Goal: Book appointment/travel/reservation

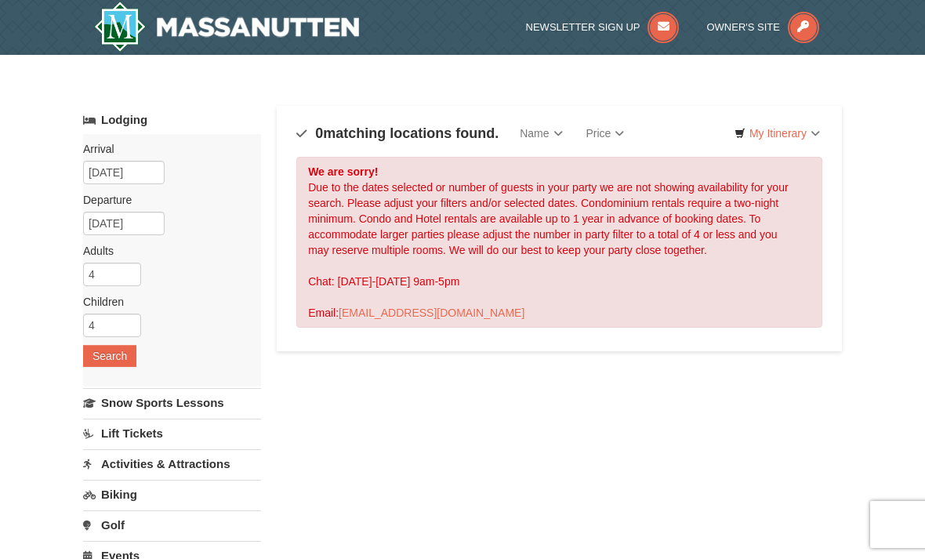
click at [209, 401] on link "Snow Sports Lessons" at bounding box center [172, 402] width 178 height 29
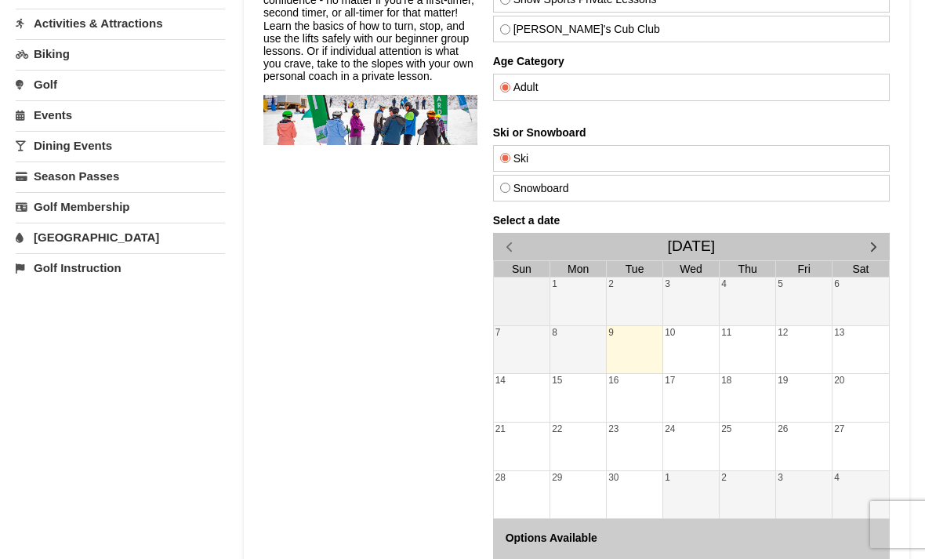
click at [871, 245] on span "button" at bounding box center [873, 246] width 16 height 16
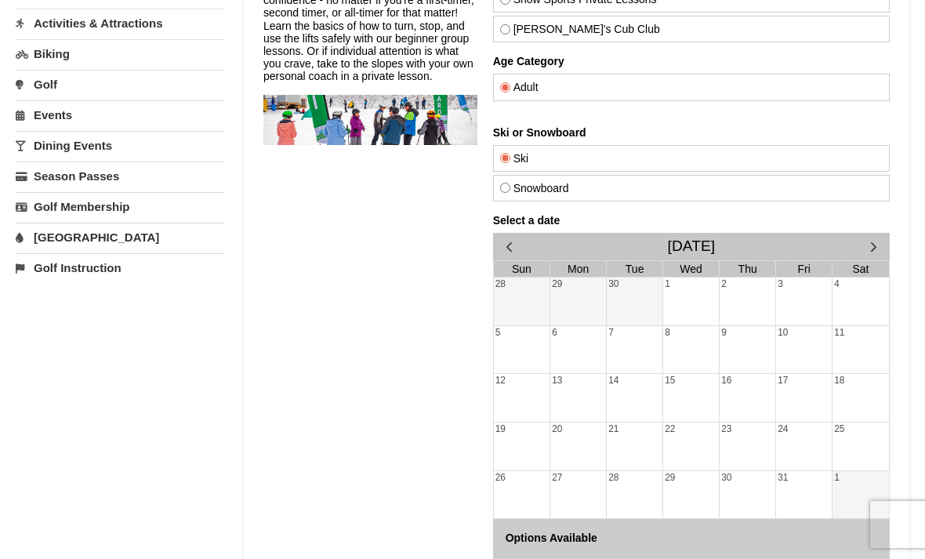
click at [872, 242] on span "button" at bounding box center [873, 246] width 16 height 16
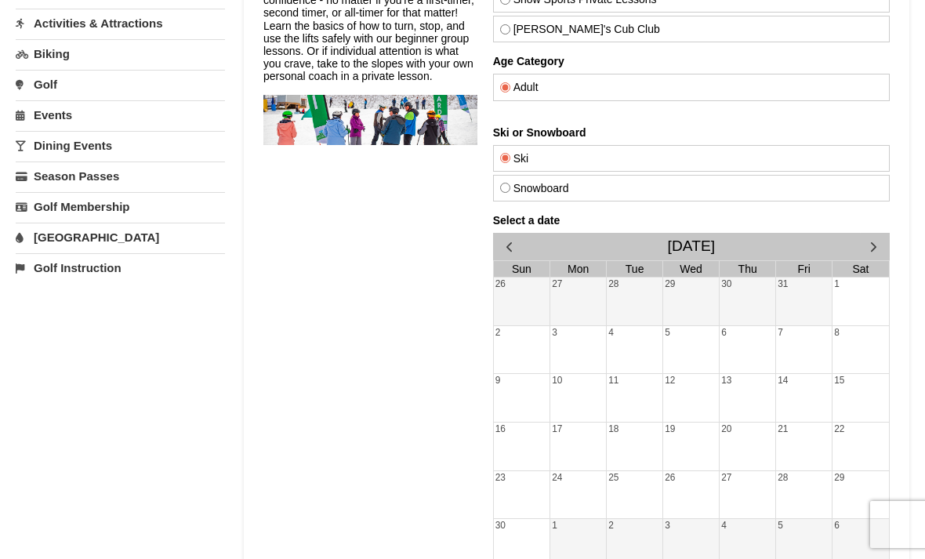
click at [878, 247] on span "button" at bounding box center [873, 246] width 16 height 16
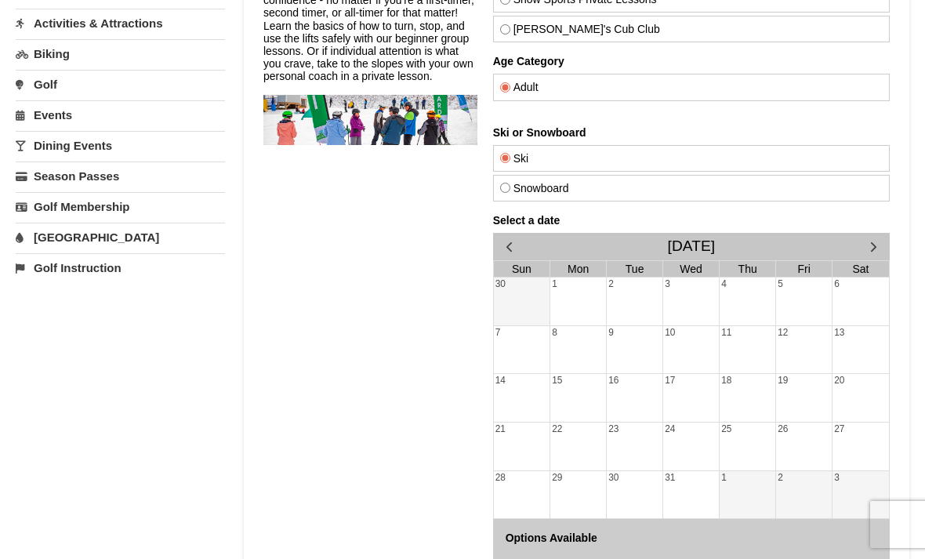
click at [524, 457] on div "21" at bounding box center [522, 446] width 56 height 48
click at [523, 438] on div at bounding box center [522, 448] width 56 height 22
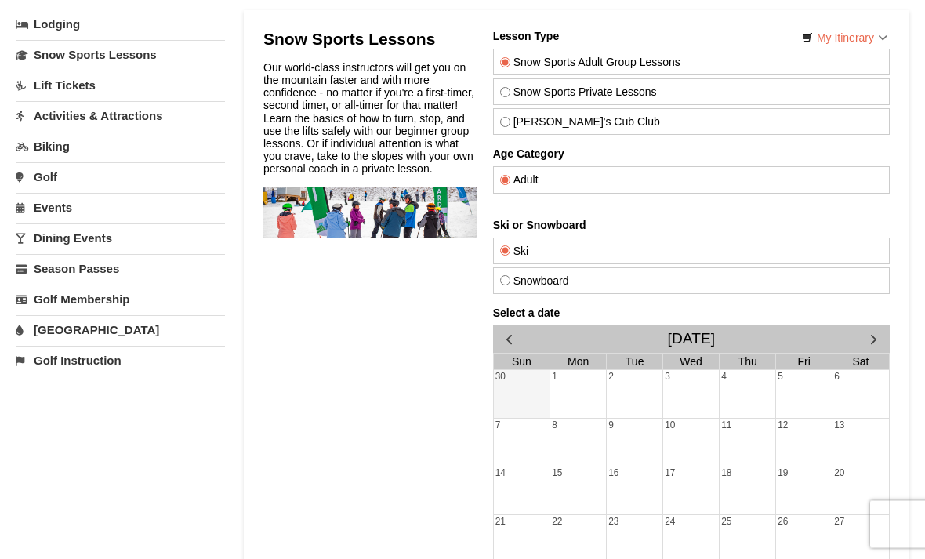
scroll to position [96, 0]
click at [67, 31] on link "Lodging" at bounding box center [120, 24] width 209 height 28
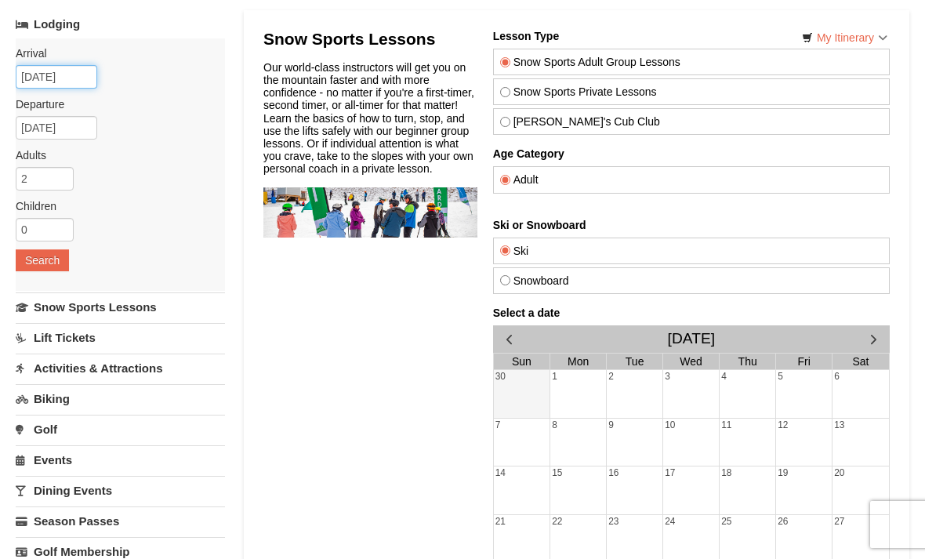
click at [85, 78] on input "09/09/2025" at bounding box center [57, 77] width 82 height 24
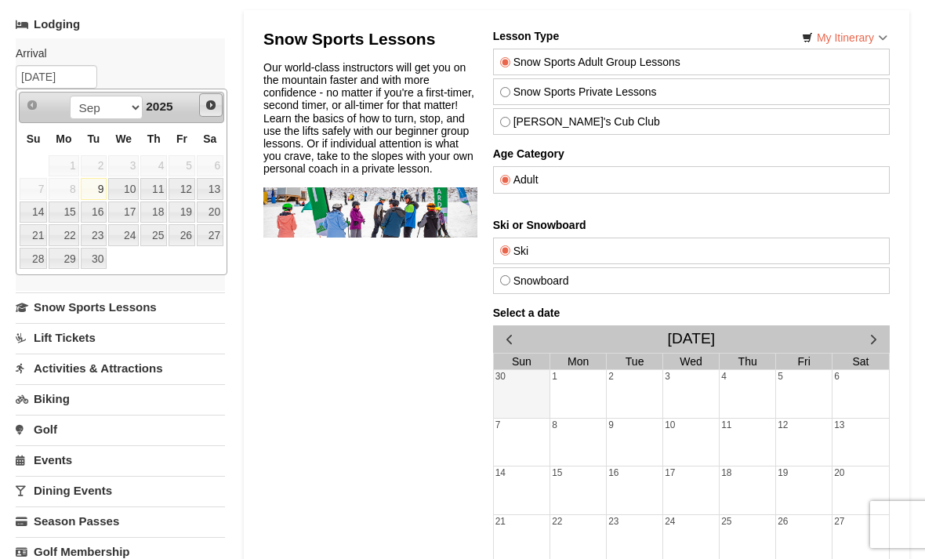
click at [216, 105] on span "Next" at bounding box center [211, 105] width 13 height 13
click at [208, 107] on span "Next" at bounding box center [211, 105] width 13 height 13
click at [205, 114] on link "Next" at bounding box center [211, 105] width 22 height 22
click at [214, 217] on link "20" at bounding box center [210, 212] width 27 height 22
type input "[DATE]"
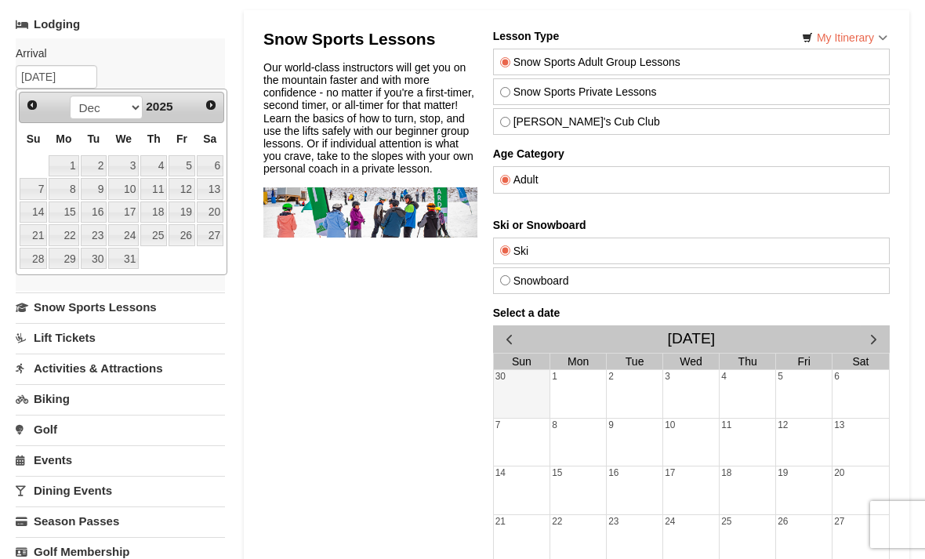
type input "[DATE]"
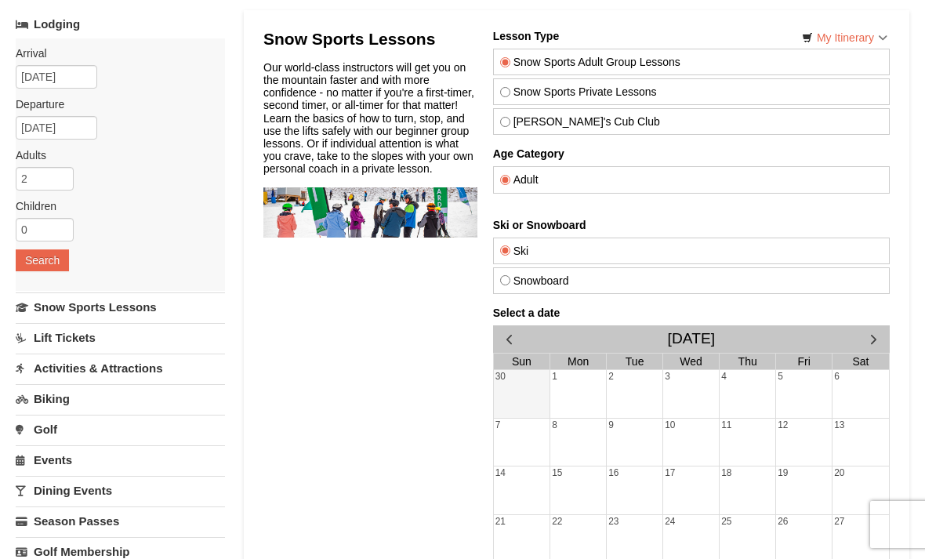
click at [52, 264] on button "Search" at bounding box center [42, 260] width 53 height 22
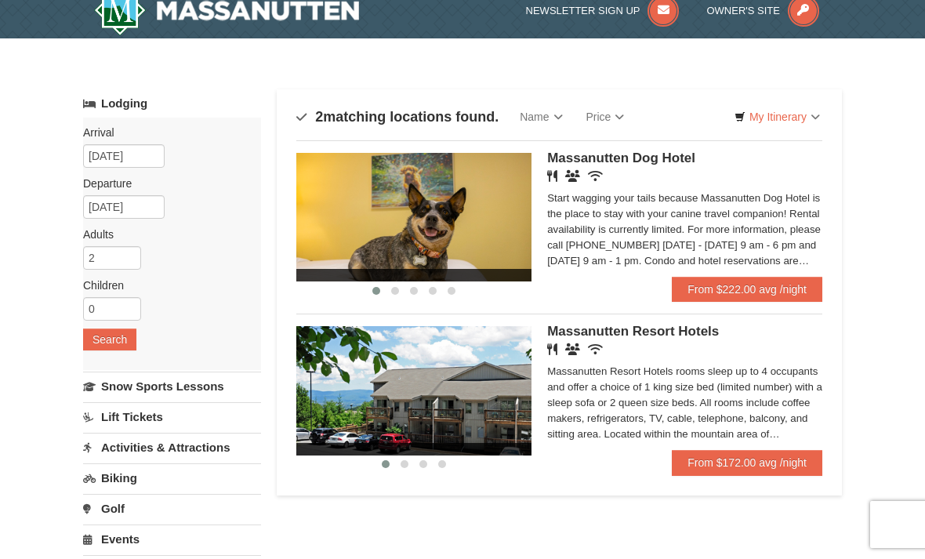
scroll to position [30, 0]
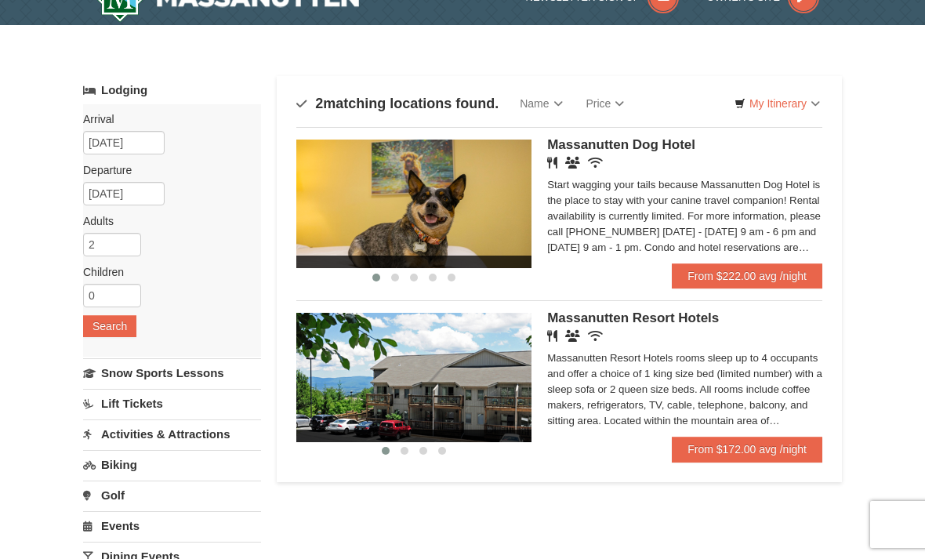
click at [575, 332] on icon at bounding box center [572, 336] width 15 height 12
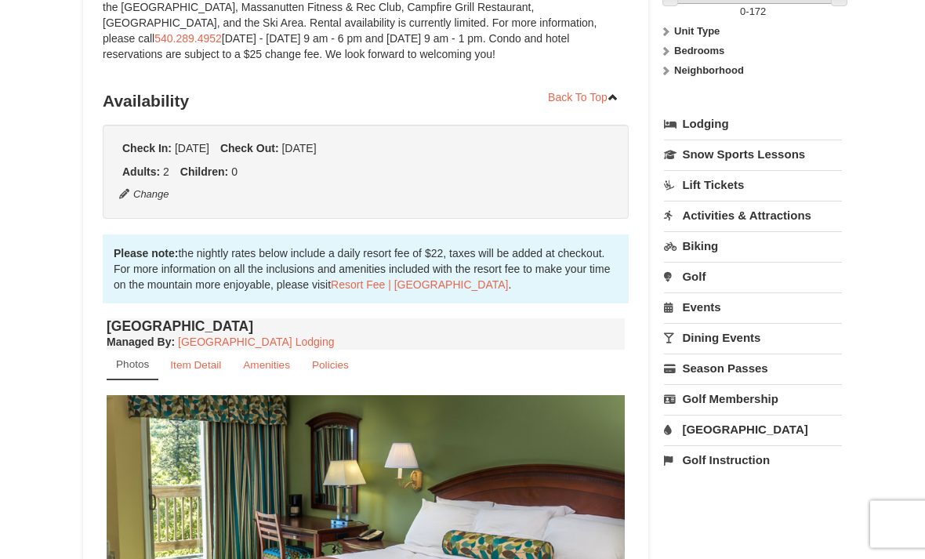
scroll to position [285, 0]
